Goal: Find specific page/section: Find specific page/section

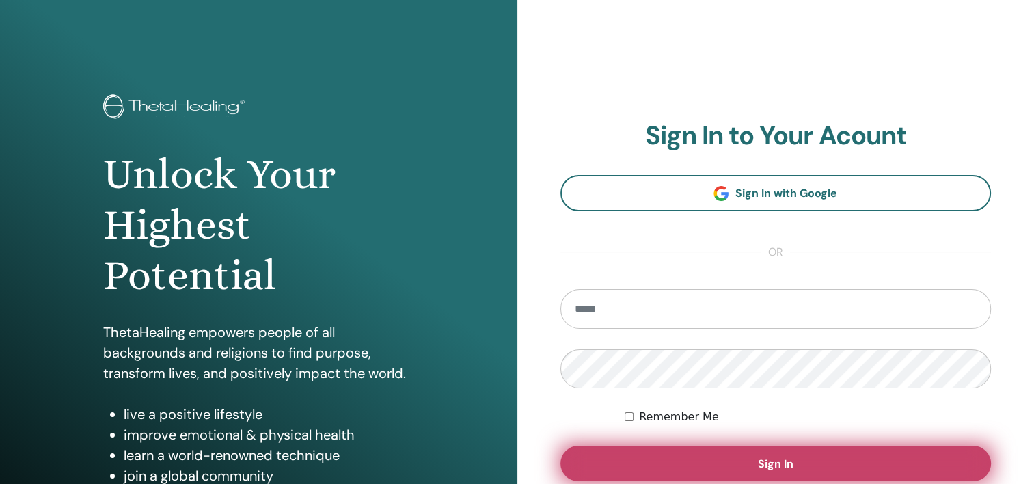
type input "**********"
click at [779, 456] on span "Sign In" at bounding box center [776, 463] width 36 height 14
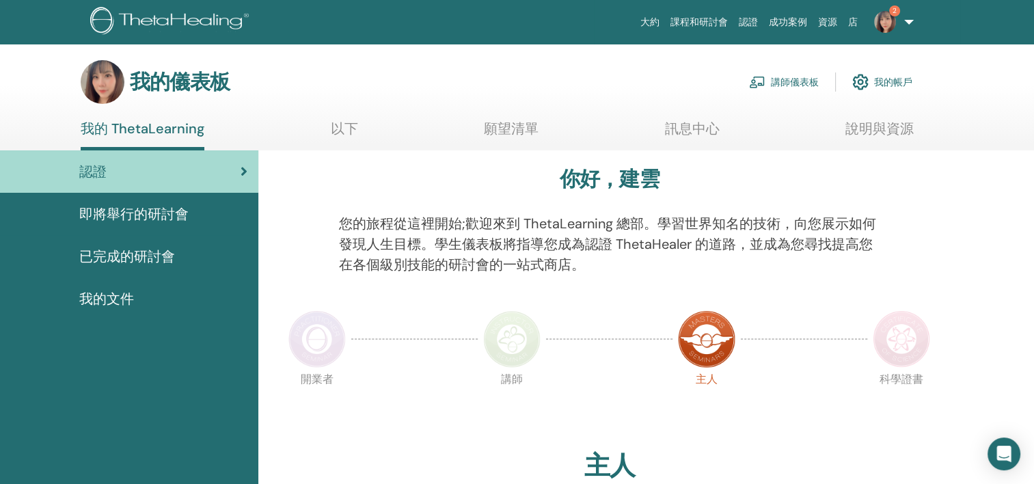
click at [800, 82] on font "講師儀表板" at bounding box center [795, 82] width 48 height 12
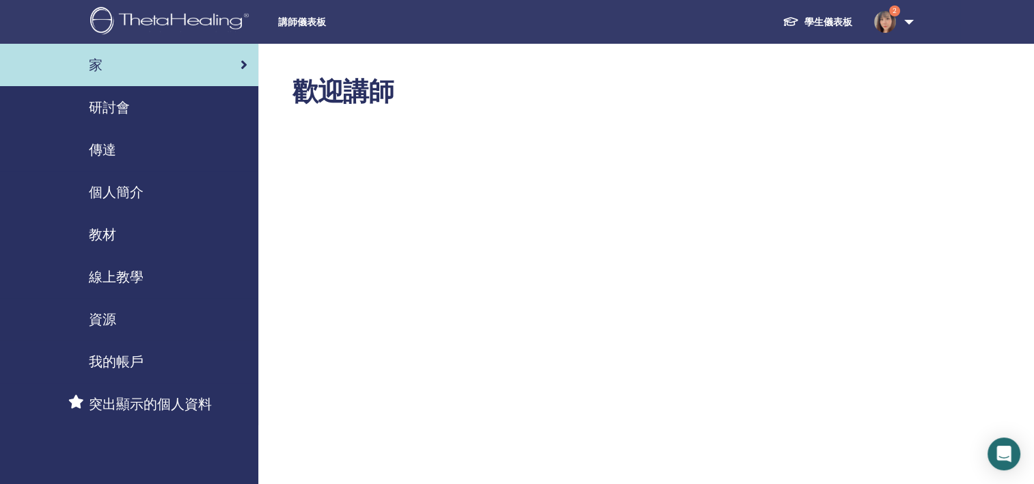
click at [122, 100] on span "研討會" at bounding box center [109, 107] width 41 height 20
